Goal: Information Seeking & Learning: Learn about a topic

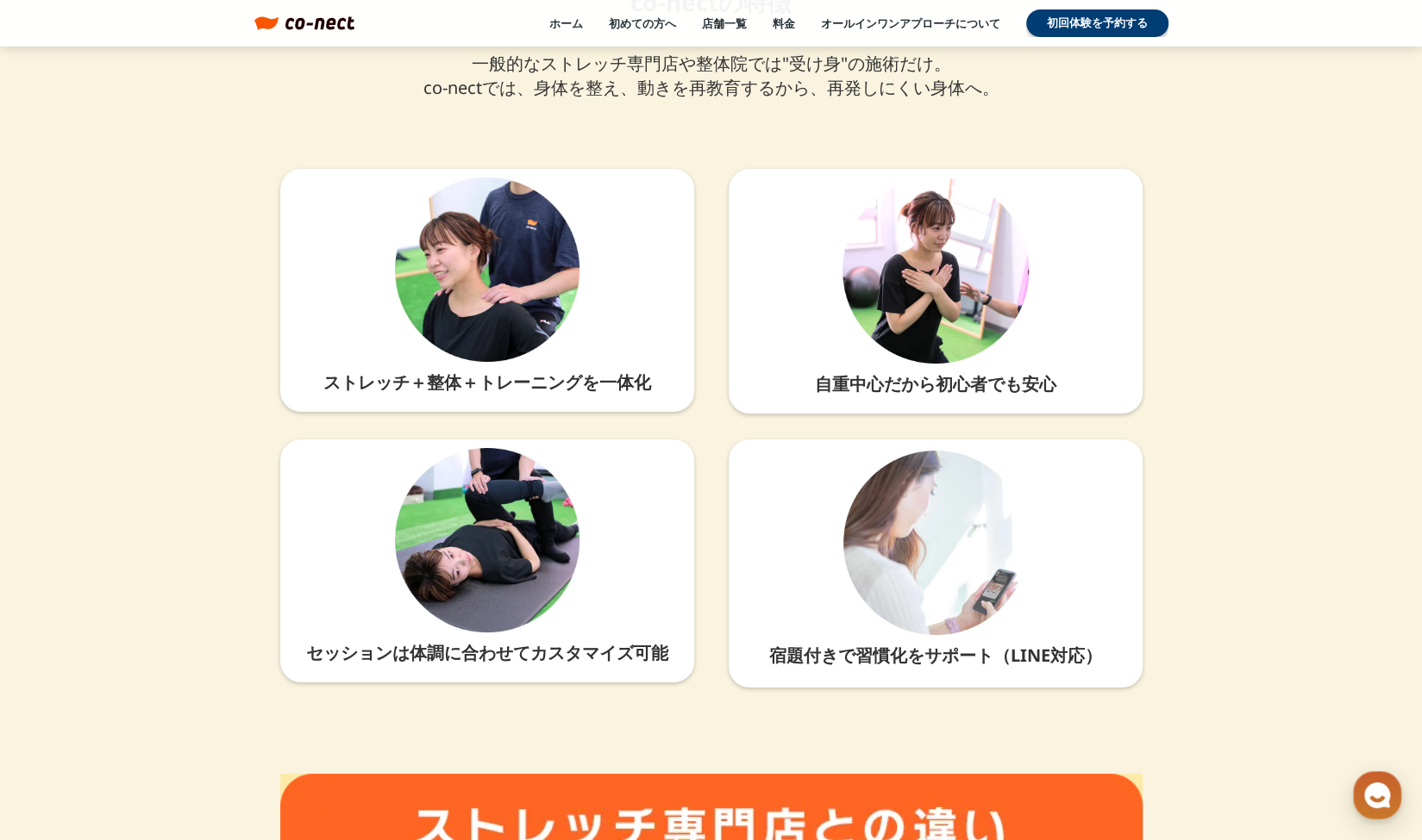
scroll to position [3950, 0]
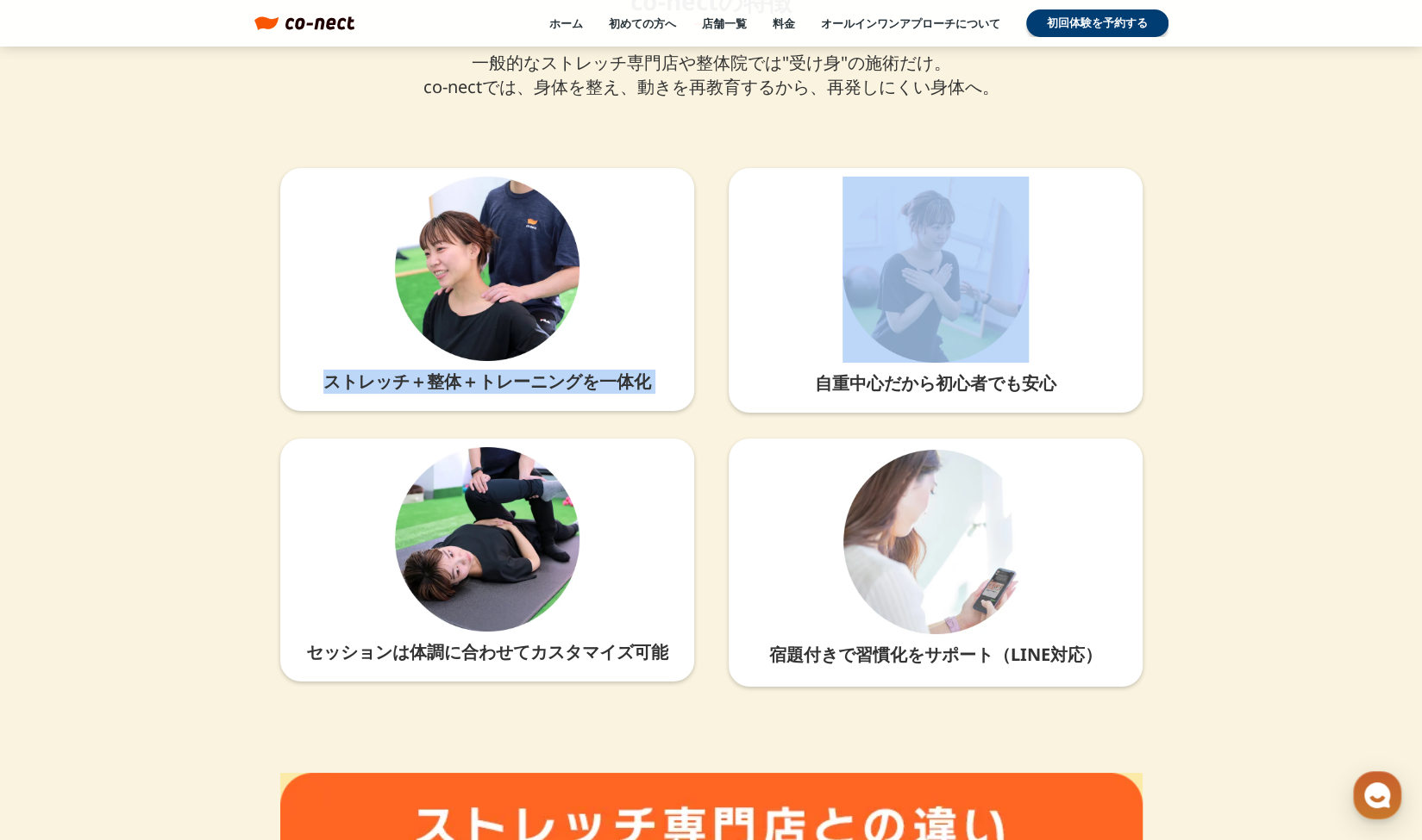
drag, startPoint x: 329, startPoint y: 382, endPoint x: 708, endPoint y: 386, distance: 379.0
click at [708, 386] on div "ストレッチ＋整体＋トレーニングを一体化 自重中心だから初心者でも安心 セッションは体調に合わせてカスタマイズ可能 宿題付きで習慣化をサポート（LINE対応）" at bounding box center [711, 427] width 862 height 519
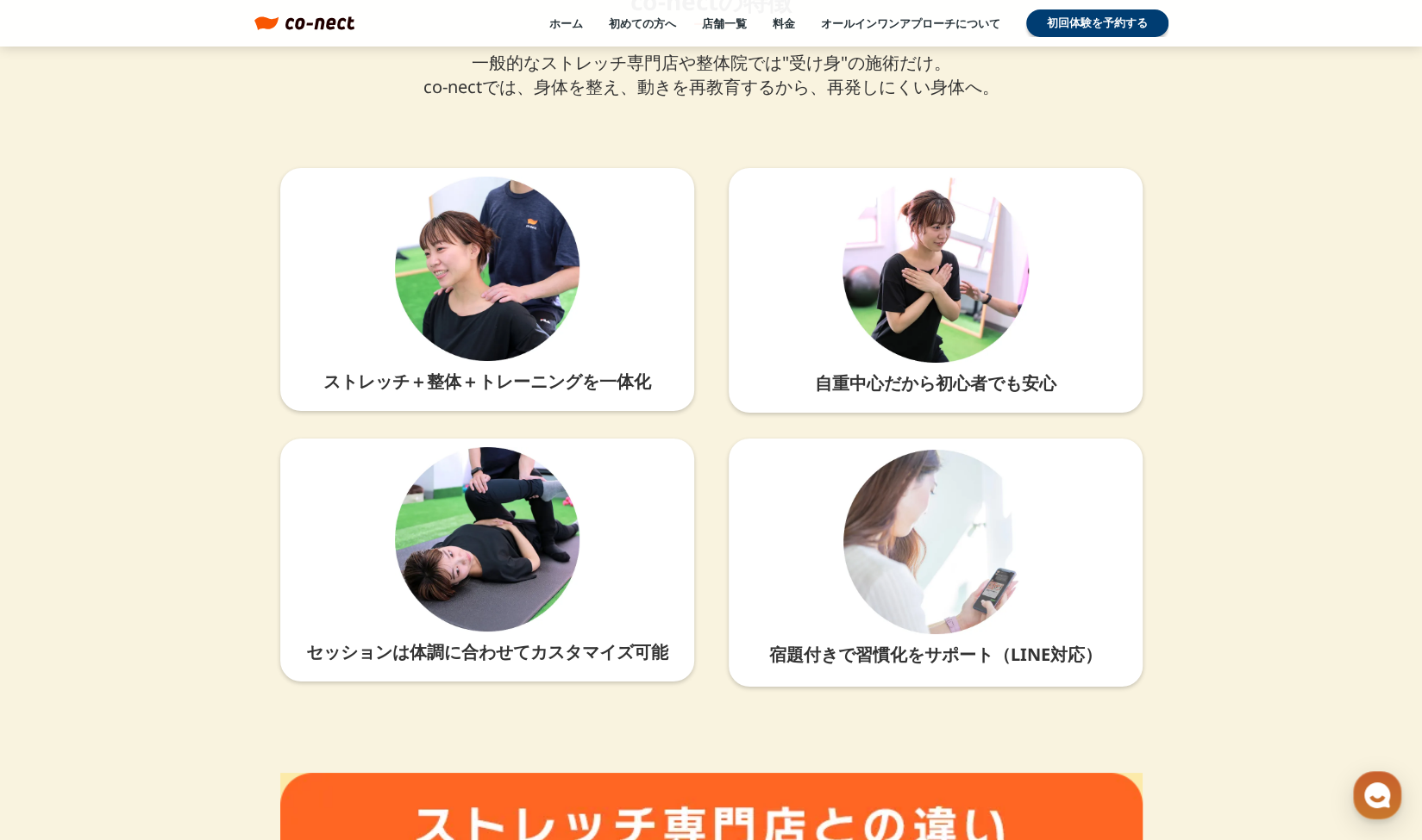
click at [715, 508] on div "ストレッチ＋整体＋トレーニングを一体化 自重中心だから初心者でも安心 セッションは体調に合わせてカスタマイズ可能 宿題付きで習慣化をサポート（LINE対応）" at bounding box center [711, 427] width 862 height 519
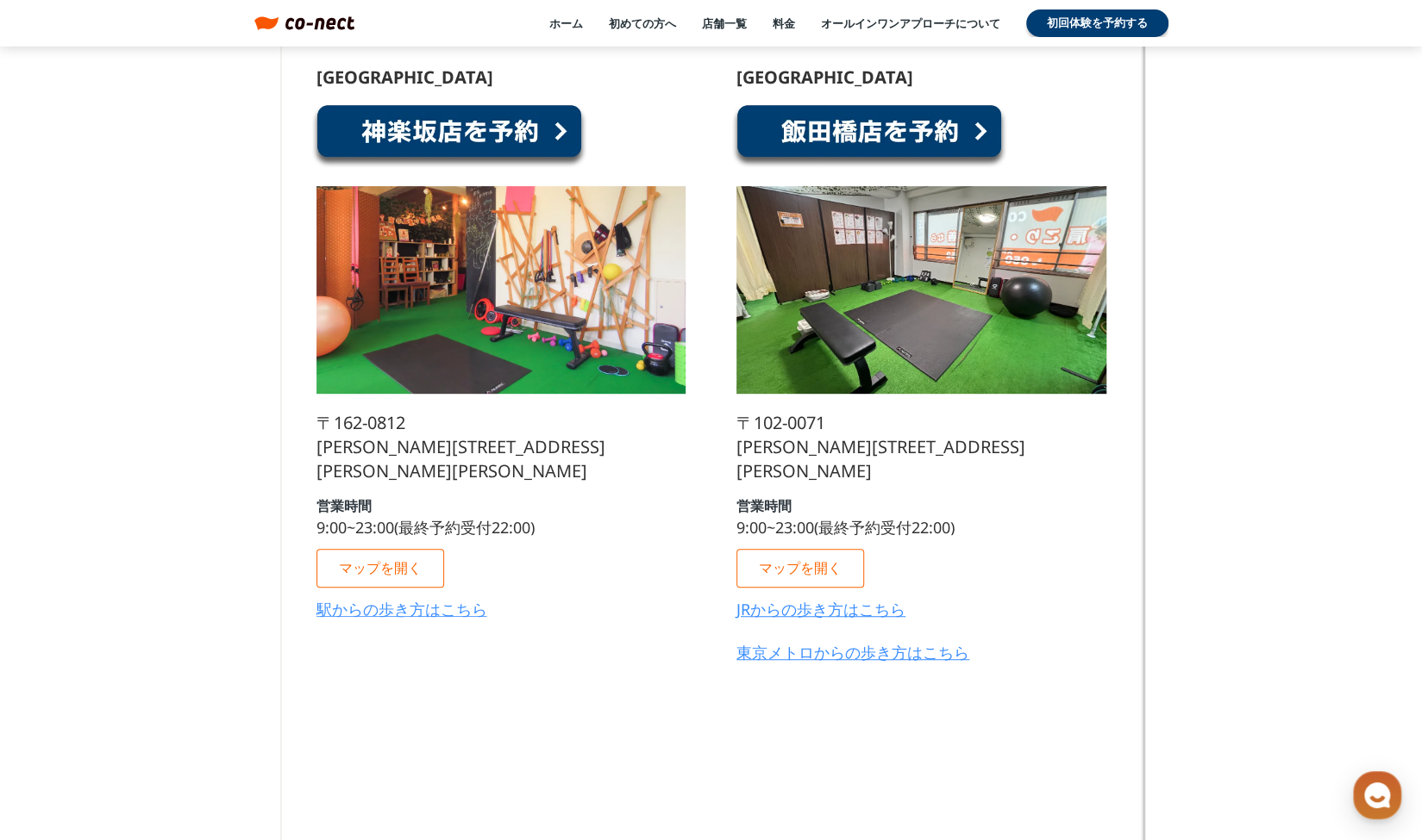
scroll to position [8903, 0]
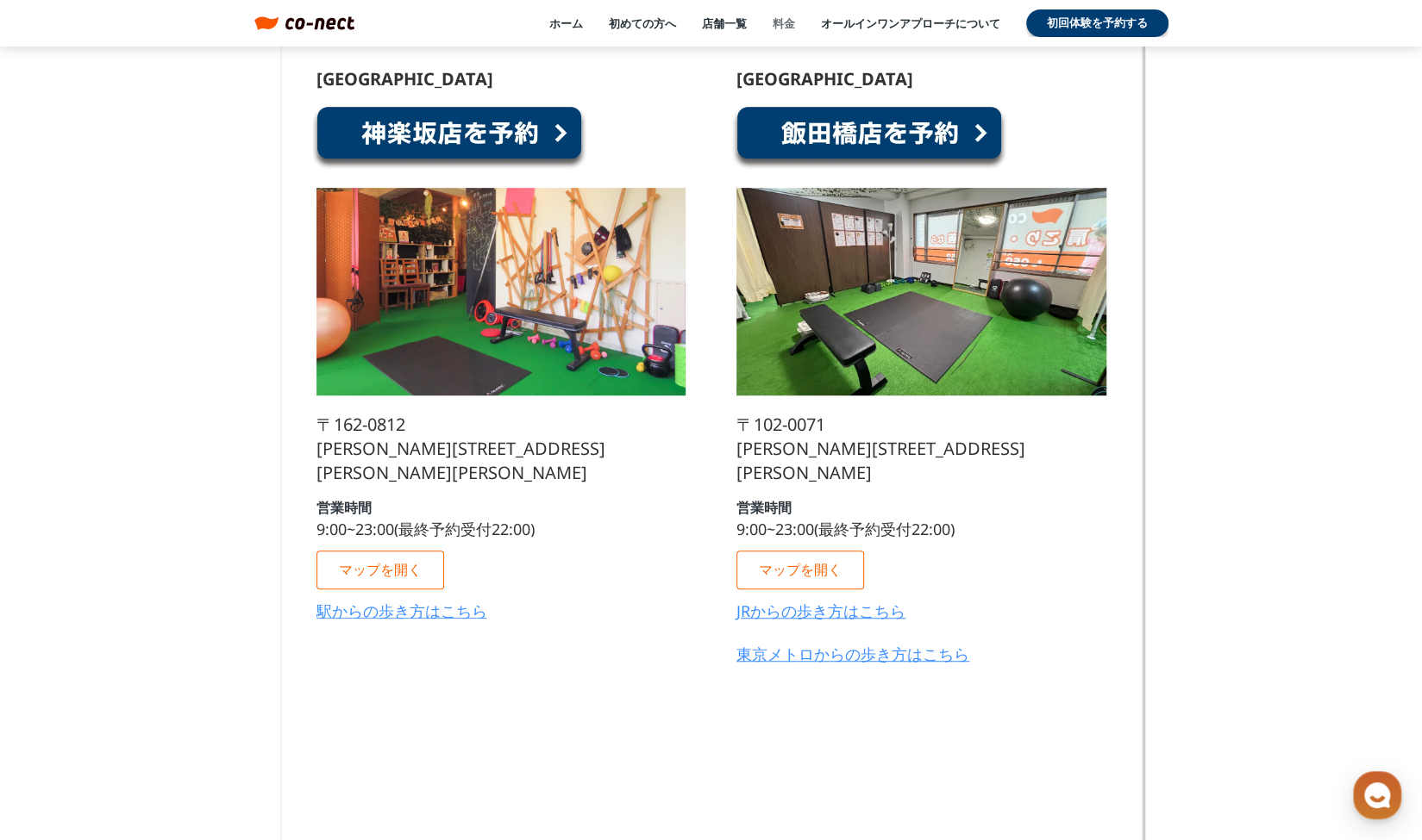
click at [779, 19] on link "料金" at bounding box center [784, 23] width 22 height 16
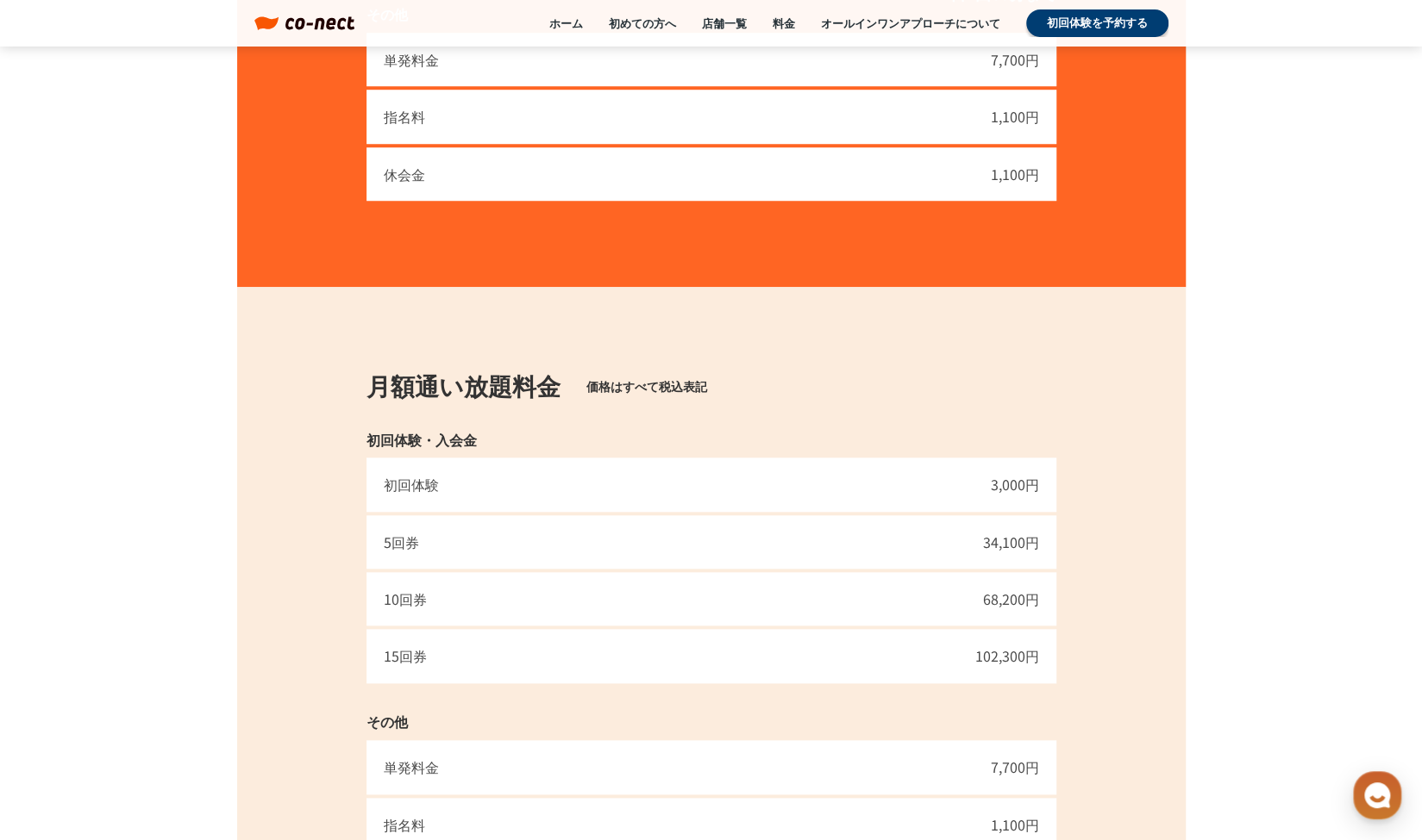
scroll to position [850, 0]
